Goal: Task Accomplishment & Management: Use online tool/utility

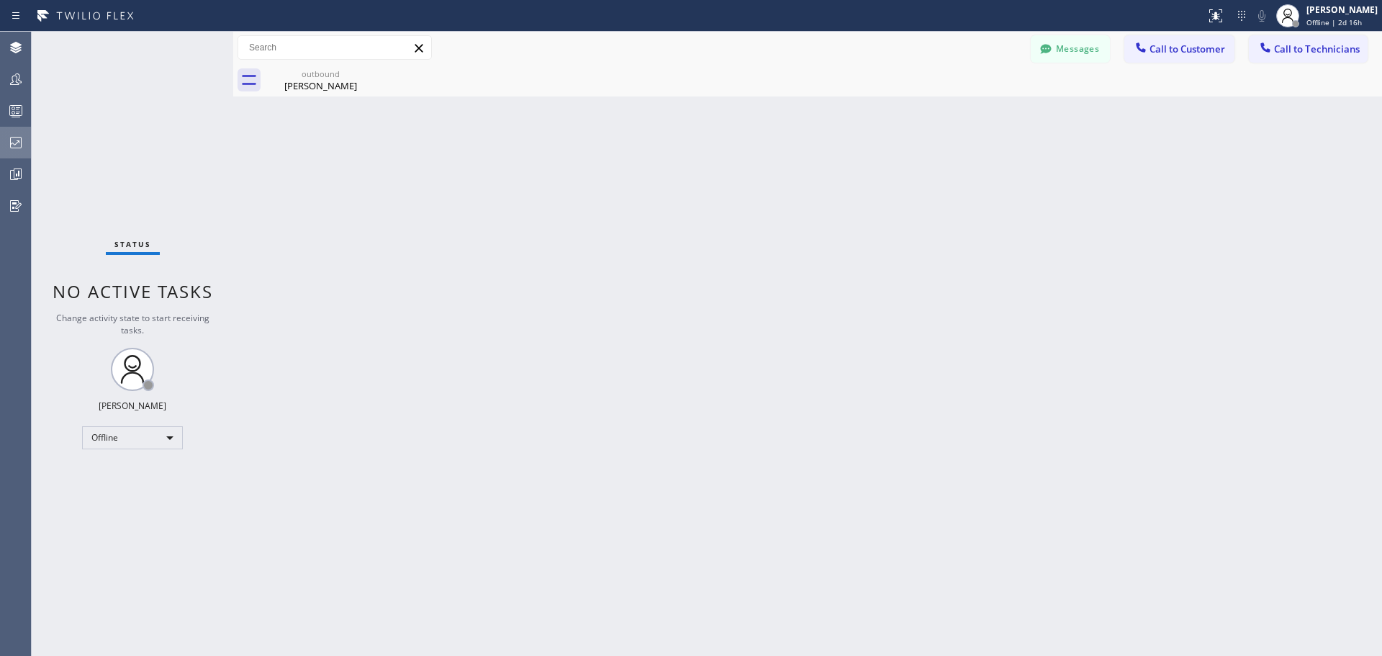
click at [22, 140] on icon at bounding box center [15, 142] width 17 height 17
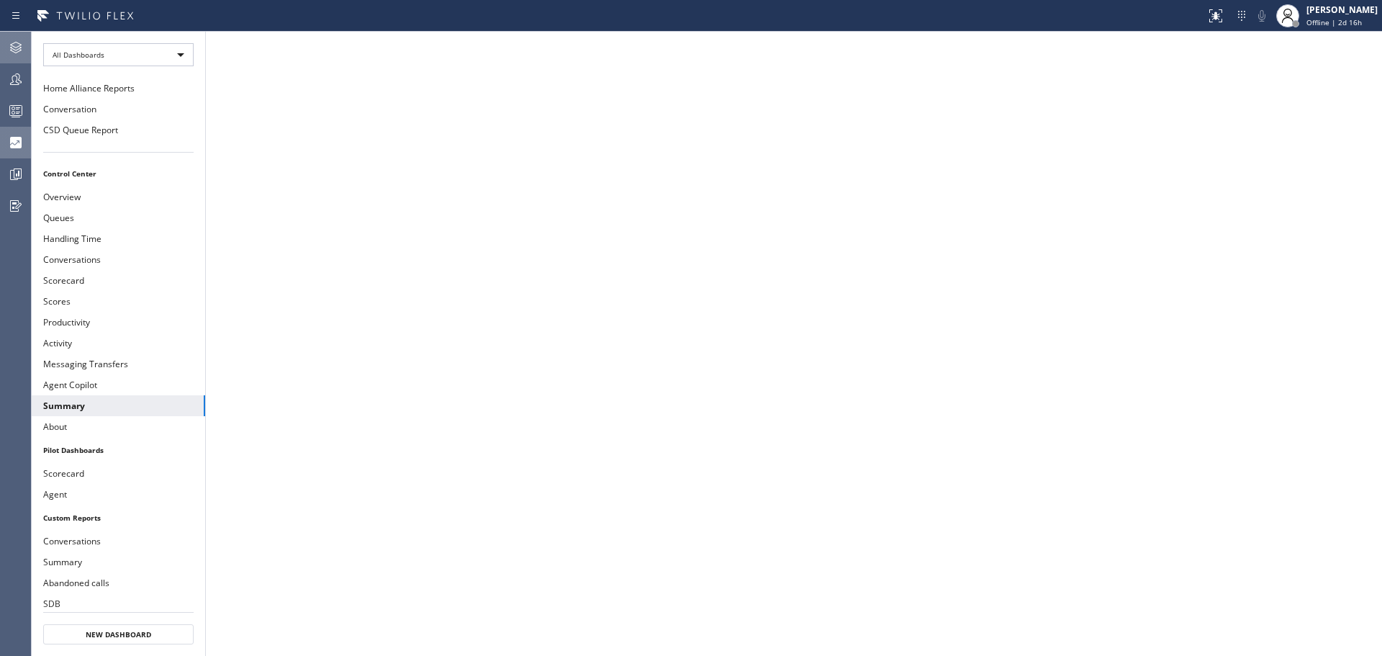
click at [13, 43] on icon at bounding box center [16, 48] width 12 height 12
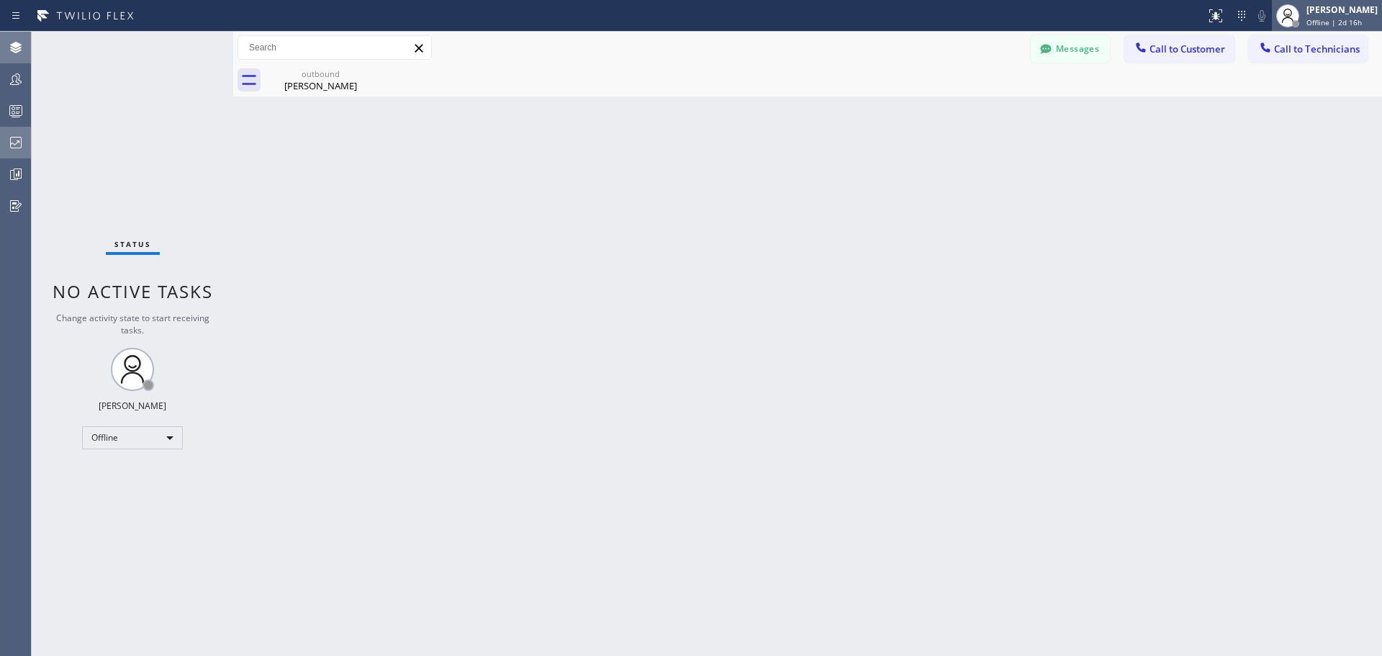
click at [1338, 20] on span "Offline | 2d 16h" at bounding box center [1334, 22] width 55 height 10
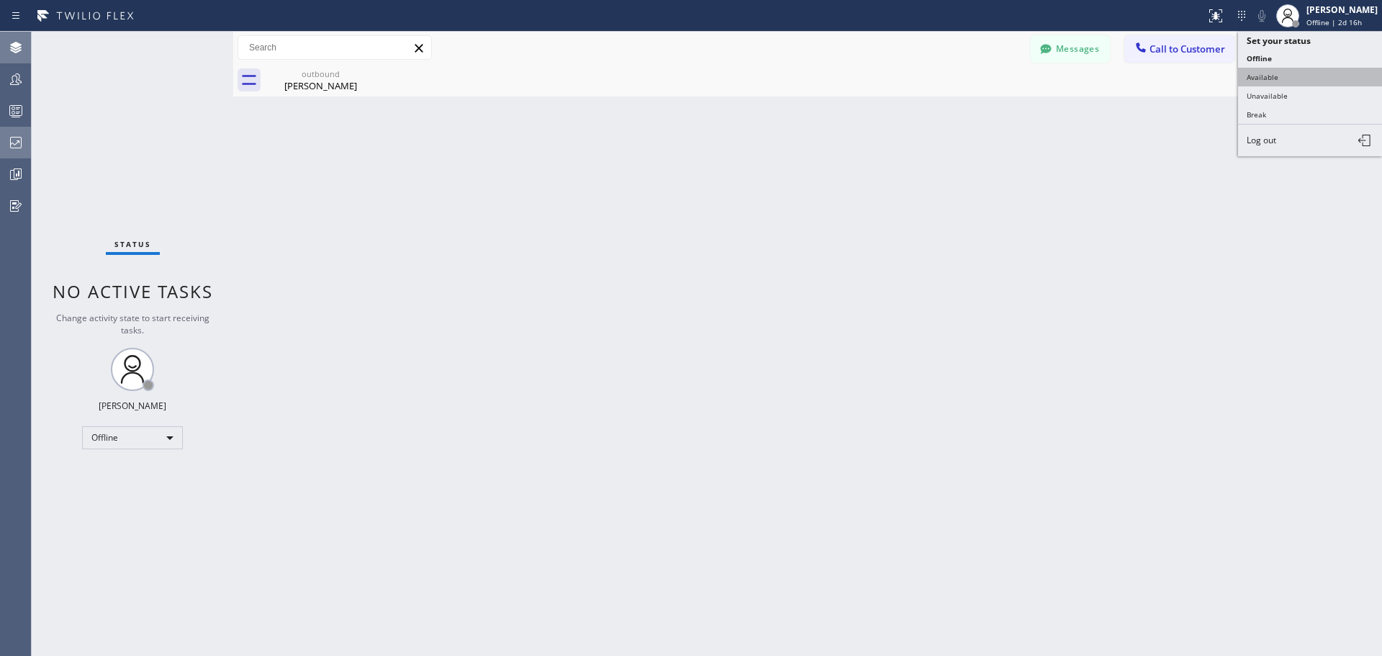
click at [1308, 82] on button "Available" at bounding box center [1310, 77] width 144 height 19
